Goal: Navigation & Orientation: Find specific page/section

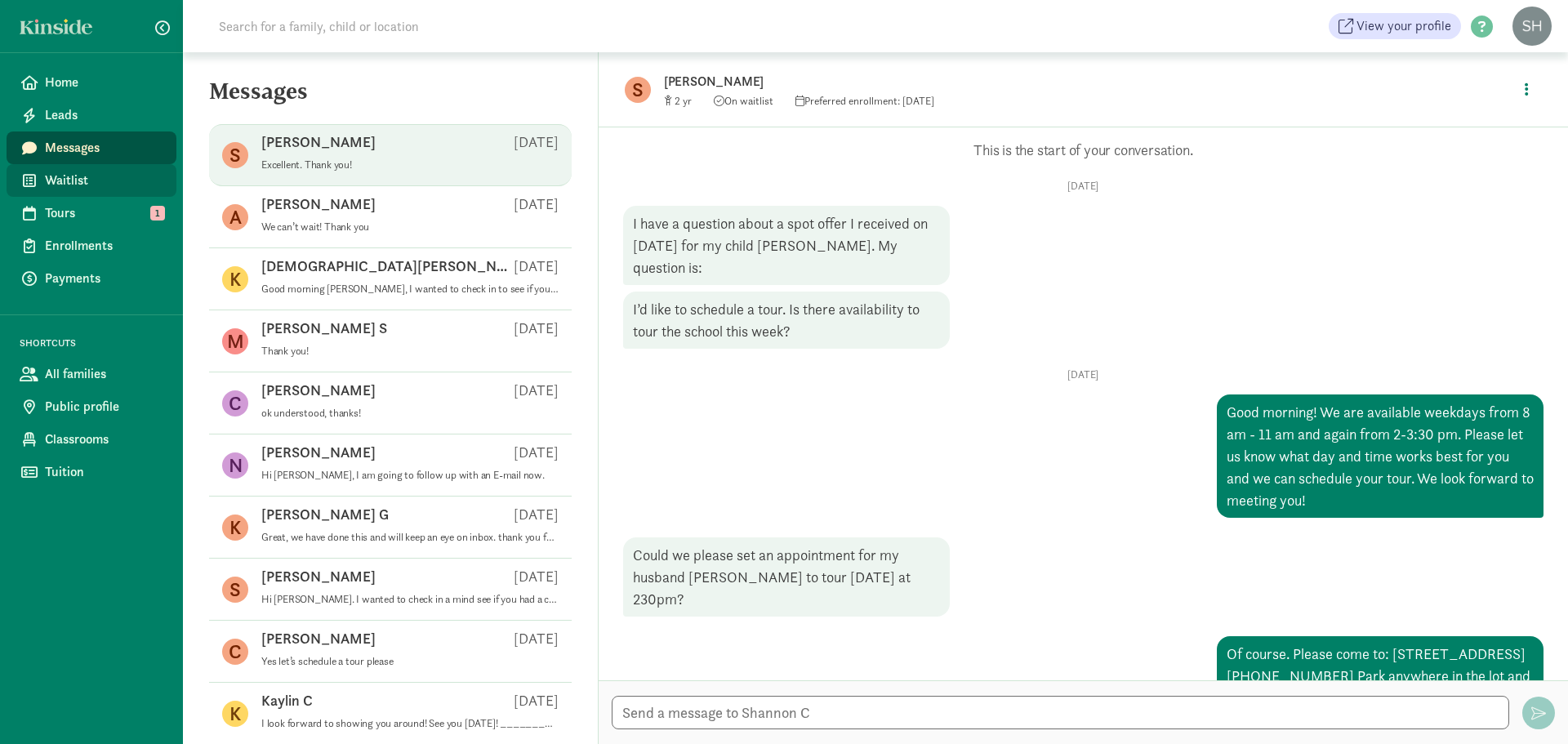
scroll to position [219, 0]
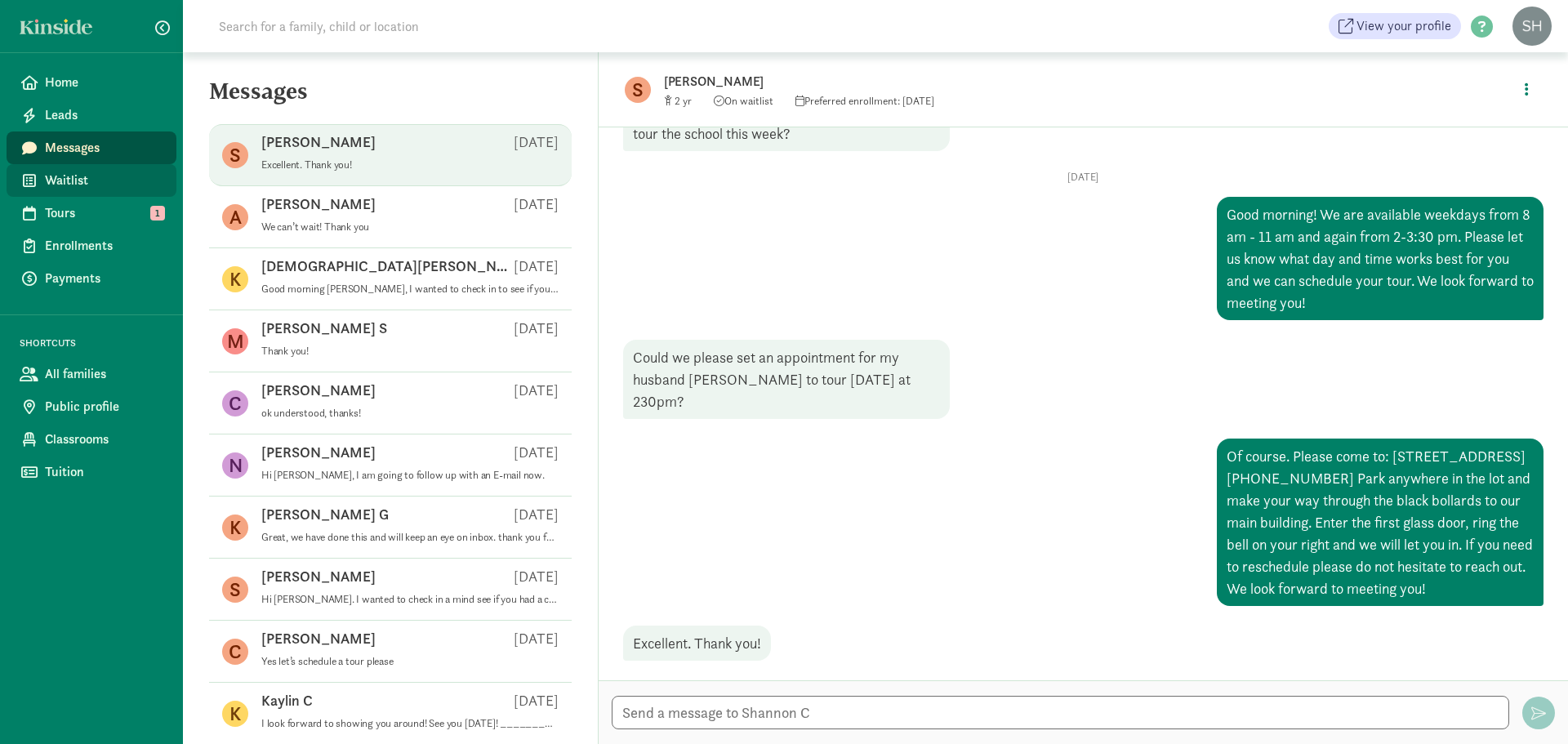
click at [59, 175] on span "Waitlist" at bounding box center [104, 180] width 118 height 20
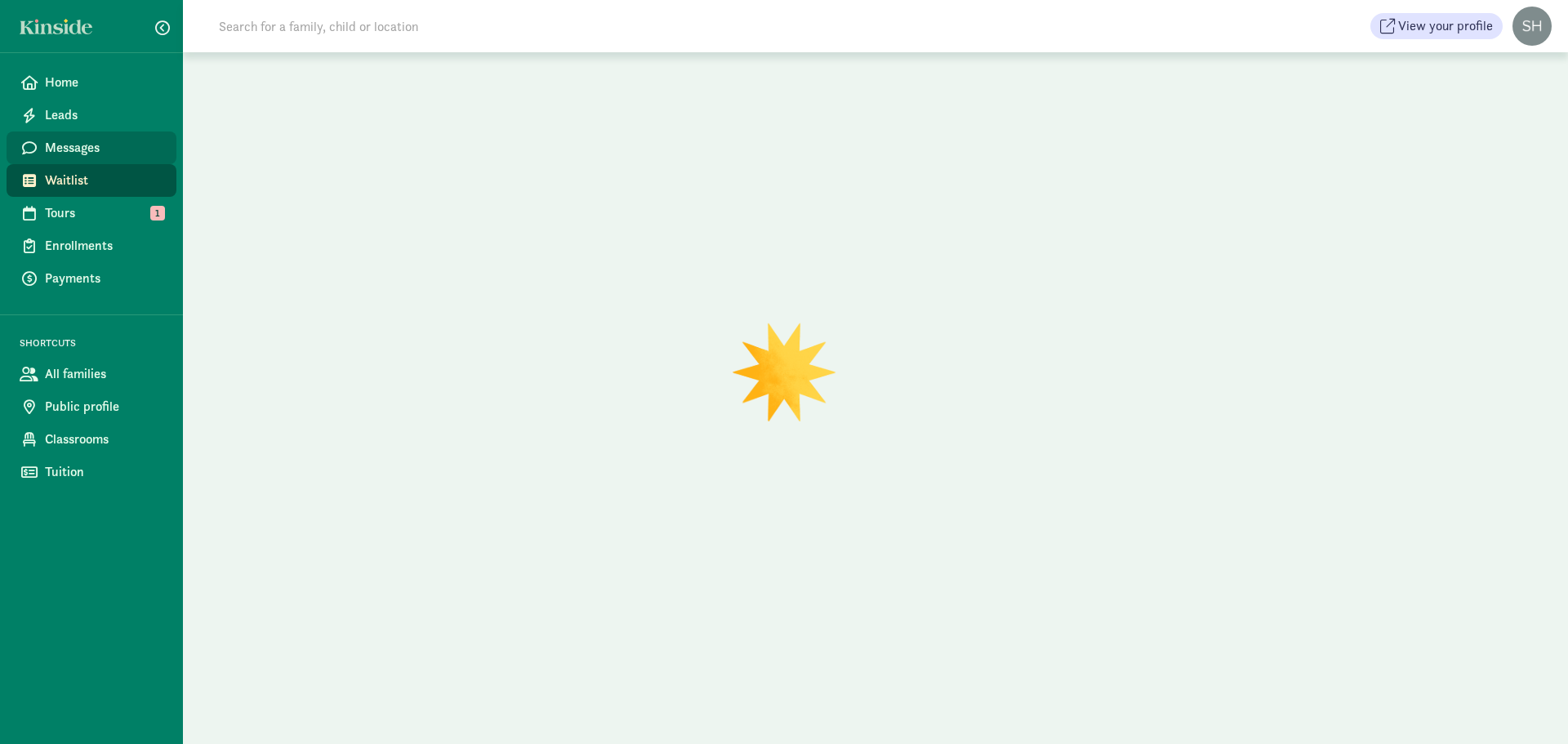
click at [68, 147] on span "Messages" at bounding box center [104, 147] width 118 height 20
